Goal: Task Accomplishment & Management: Manage account settings

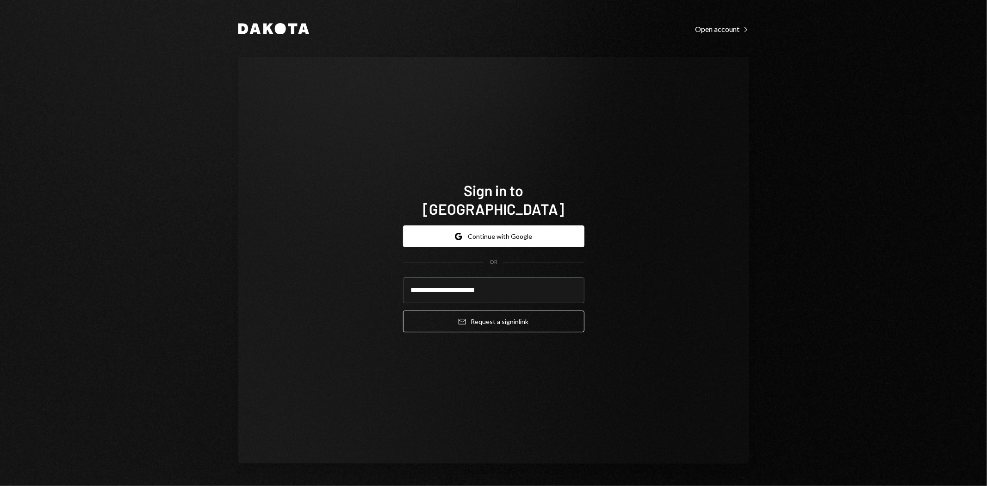
click at [403, 277] on protonpass-control-78e7 at bounding box center [403, 277] width 0 height 0
type input "**********"
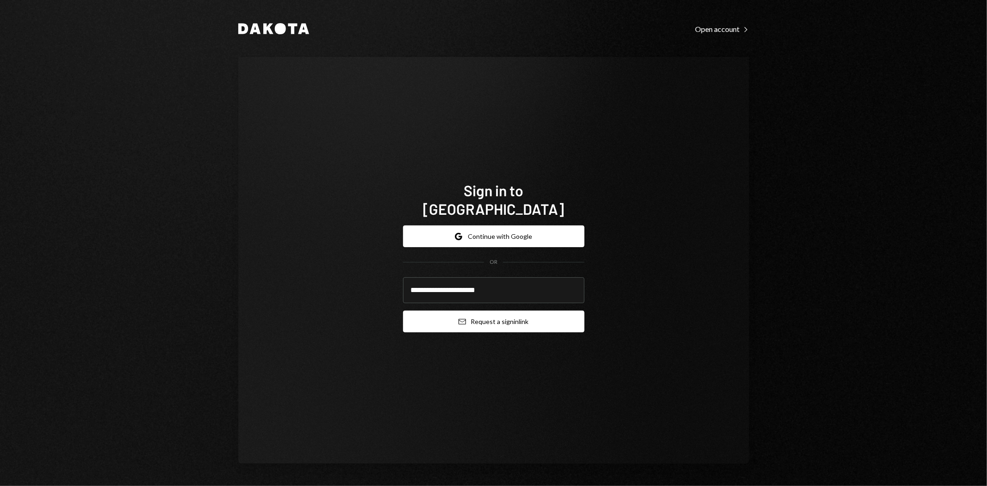
click at [534, 311] on button "Email Request a sign in link" at bounding box center [493, 322] width 181 height 22
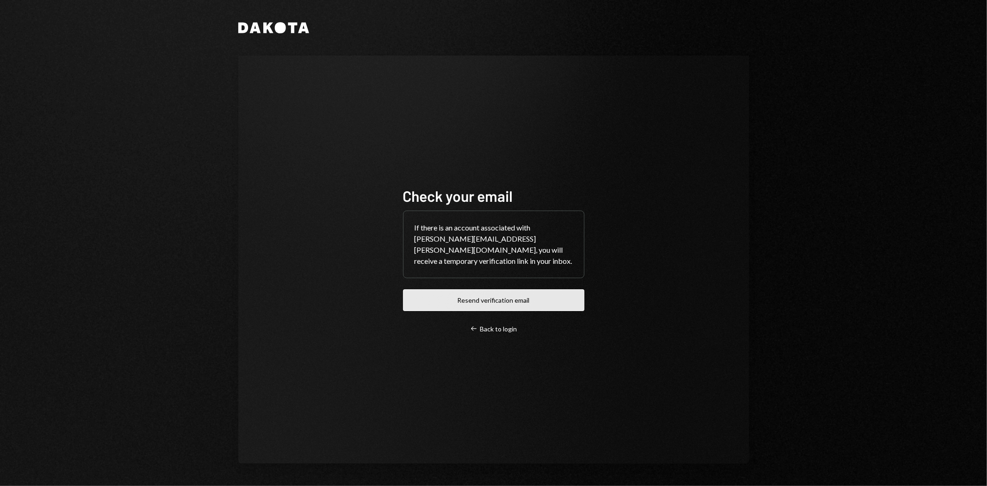
click at [533, 301] on button "Resend verification email" at bounding box center [493, 300] width 181 height 22
